Goal: Task Accomplishment & Management: Manage account settings

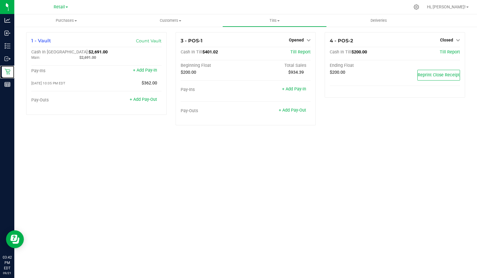
click at [6, 69] on icon at bounding box center [7, 72] width 6 height 6
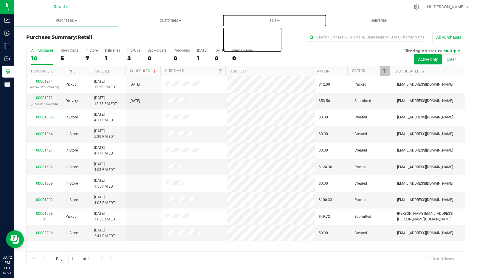
click at [272, 19] on span "Tills" at bounding box center [274, 20] width 103 height 5
click at [241, 37] on span "Manage tills" at bounding box center [242, 35] width 40 height 5
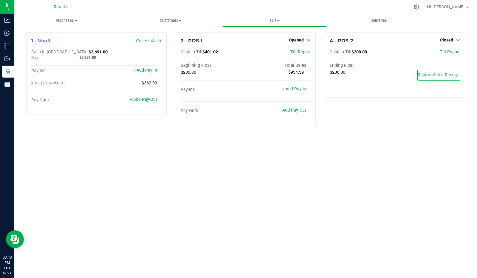
click at [300, 39] on span "Opened" at bounding box center [296, 40] width 15 height 5
click at [293, 54] on link "Close Till" at bounding box center [297, 52] width 16 height 5
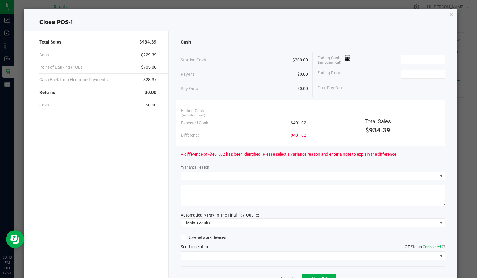
click at [416, 75] on input at bounding box center [423, 74] width 44 height 8
click at [357, 70] on div "Ending Float 200" at bounding box center [381, 74] width 128 height 15
type input "$200.00"
click at [346, 56] on icon at bounding box center [348, 58] width 6 height 4
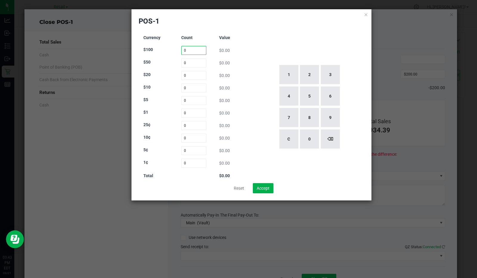
click at [192, 51] on input "0" at bounding box center [193, 50] width 25 height 9
click at [301, 80] on button "2" at bounding box center [309, 74] width 19 height 19
type input "2"
click at [192, 63] on input "0" at bounding box center [193, 62] width 25 height 9
click at [282, 79] on button "1" at bounding box center [288, 74] width 19 height 19
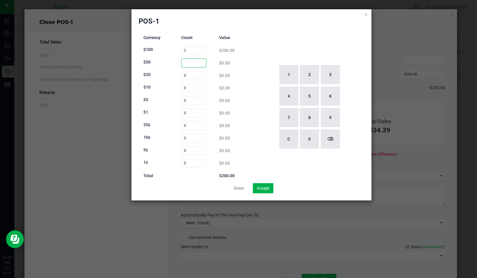
type input "1"
click at [200, 74] on input "0" at bounding box center [193, 75] width 25 height 9
click at [309, 91] on button "5" at bounding box center [309, 95] width 19 height 19
type input "5"
click at [364, 14] on icon at bounding box center [366, 14] width 4 height 7
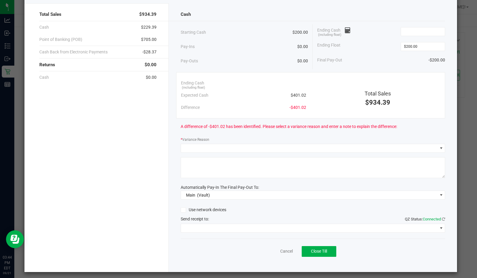
scroll to position [27, 0]
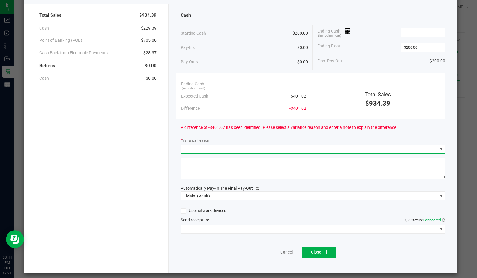
click at [331, 148] on span at bounding box center [309, 149] width 256 height 8
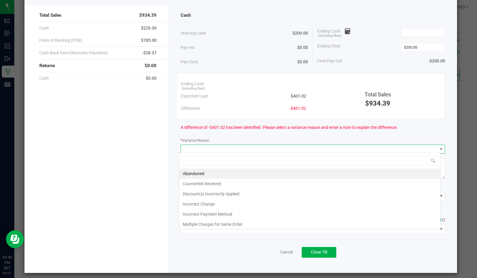
scroll to position [9, 262]
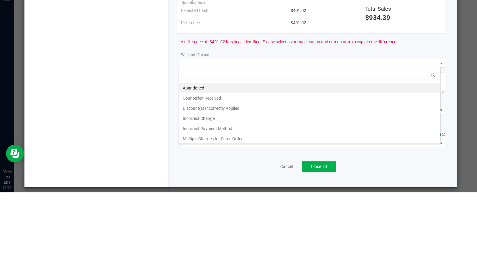
click at [193, 201] on li "Incorrect Change" at bounding box center [309, 204] width 261 height 10
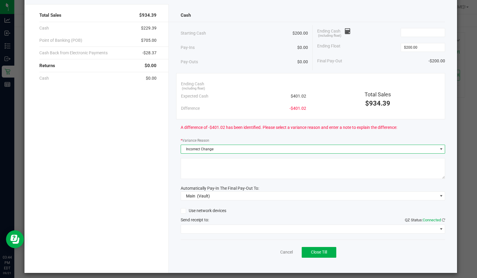
click at [236, 161] on textarea at bounding box center [313, 168] width 265 height 21
type textarea "rounding"
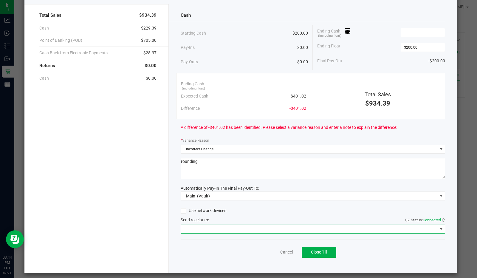
click at [230, 225] on span at bounding box center [309, 229] width 256 height 8
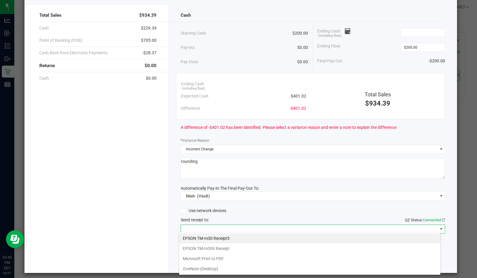
click at [206, 248] on Receipt "EPSON TM-m30II Receipt" at bounding box center [309, 248] width 261 height 10
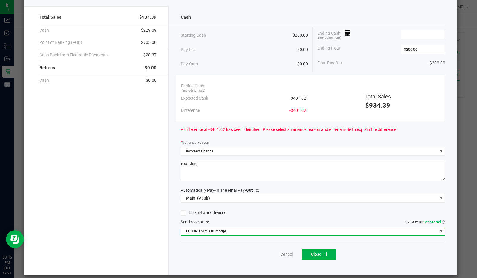
scroll to position [24, 0]
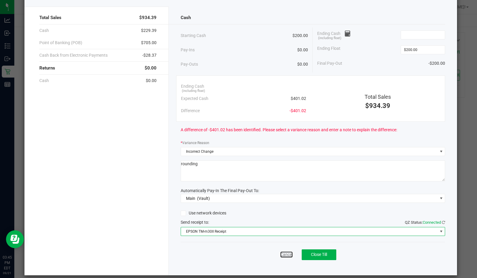
click at [285, 252] on link "Cancel" at bounding box center [286, 254] width 13 height 6
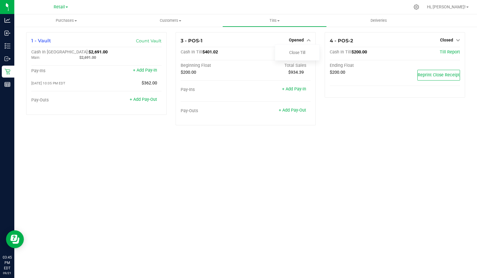
click at [345, 191] on div "Purchases Summary of purchases Fulfillment All purchases Customers All customer…" at bounding box center [245, 145] width 462 height 263
click at [304, 41] on link "Opened" at bounding box center [300, 40] width 22 height 5
click at [336, 185] on div "Purchases Summary of purchases Fulfillment All purchases Customers All customer…" at bounding box center [245, 145] width 462 height 263
